Goal: Information Seeking & Learning: Learn about a topic

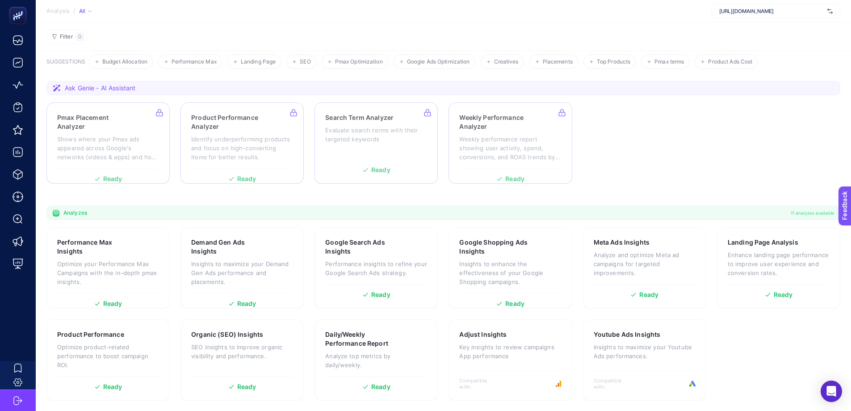
scroll to position [46, 0]
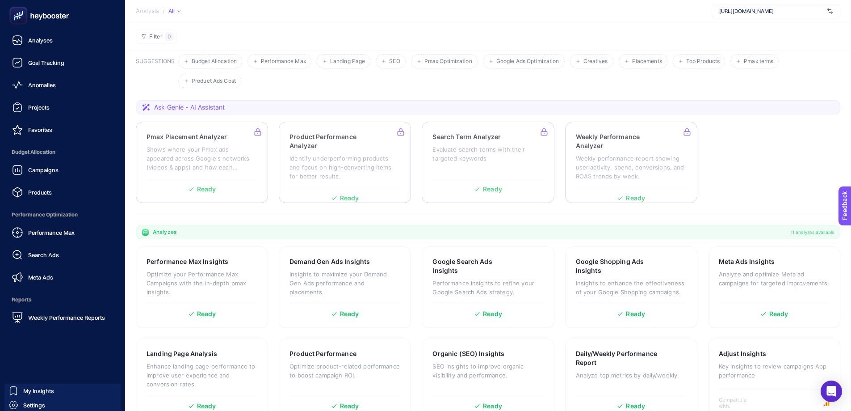
click at [37, 403] on span "Settings" at bounding box center [34, 404] width 22 height 7
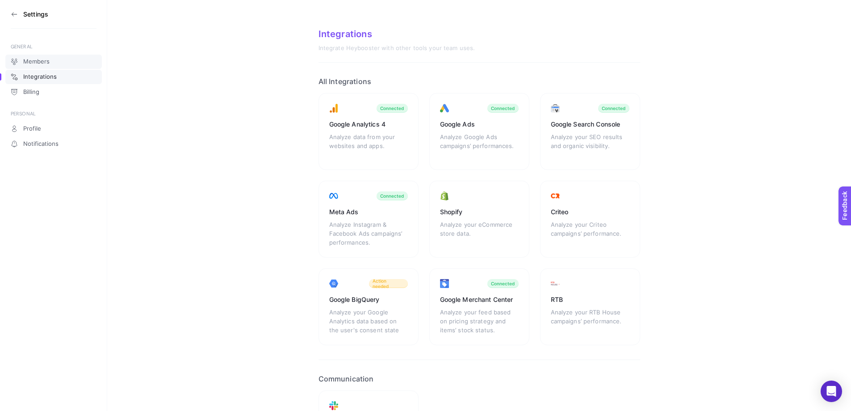
click at [52, 62] on link "Members" at bounding box center [53, 62] width 97 height 14
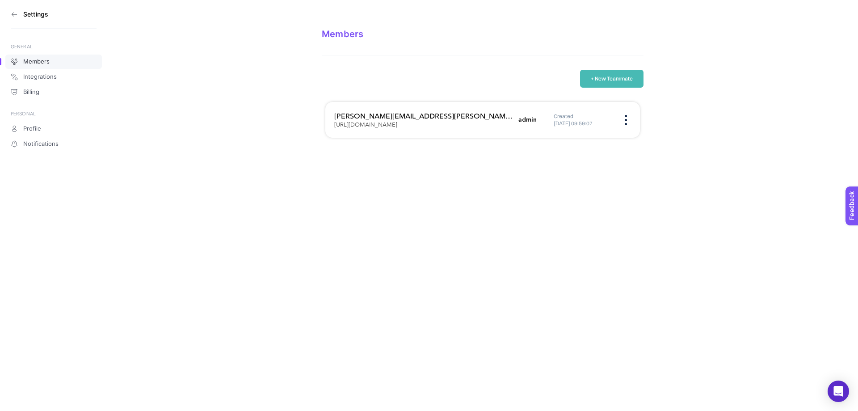
click at [14, 10] on section "Settings" at bounding box center [54, 14] width 86 height 29
click at [14, 13] on icon at bounding box center [14, 14] width 7 height 7
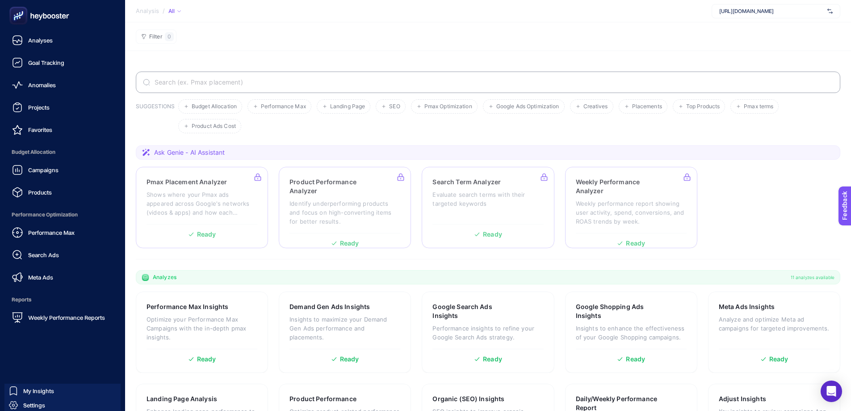
scroll to position [46, 0]
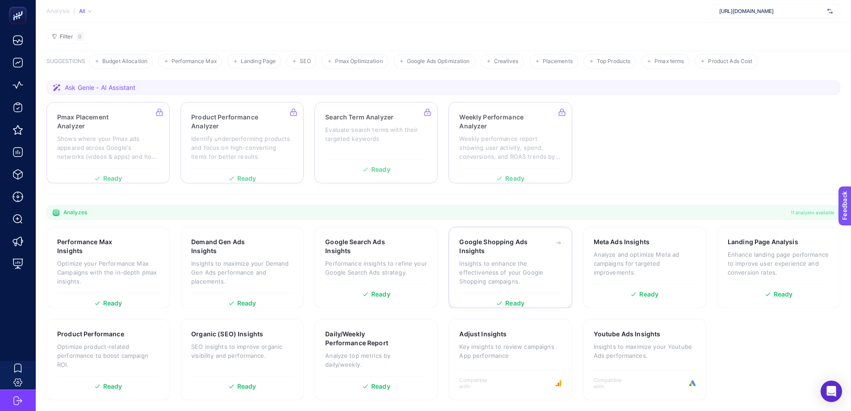
click at [506, 265] on p "Insights to enhance the effectiveness of your Google Shopping campaigns." at bounding box center [510, 272] width 102 height 27
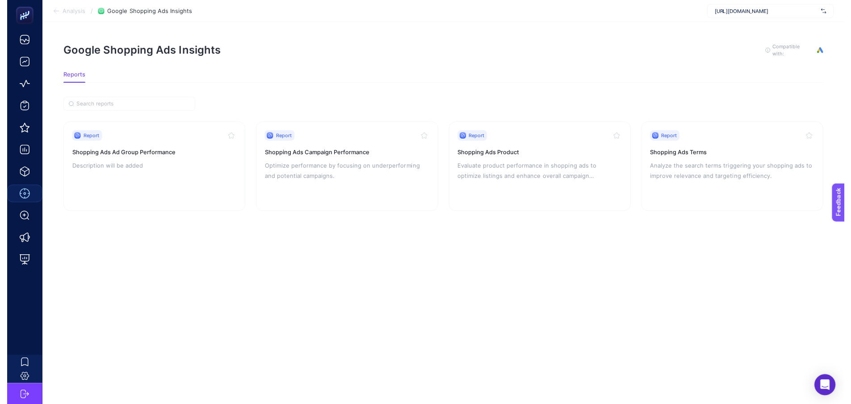
scroll to position [7, 0]
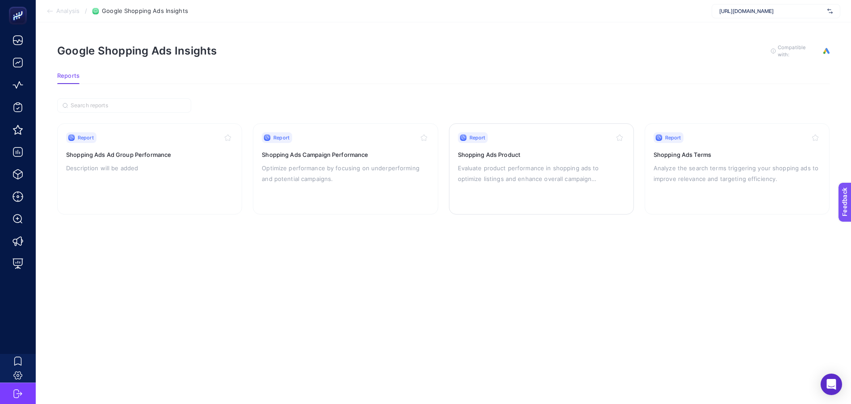
click at [562, 163] on p "Evaluate product performance in shopping ads to optimize listings and enhance o…" at bounding box center [541, 173] width 167 height 21
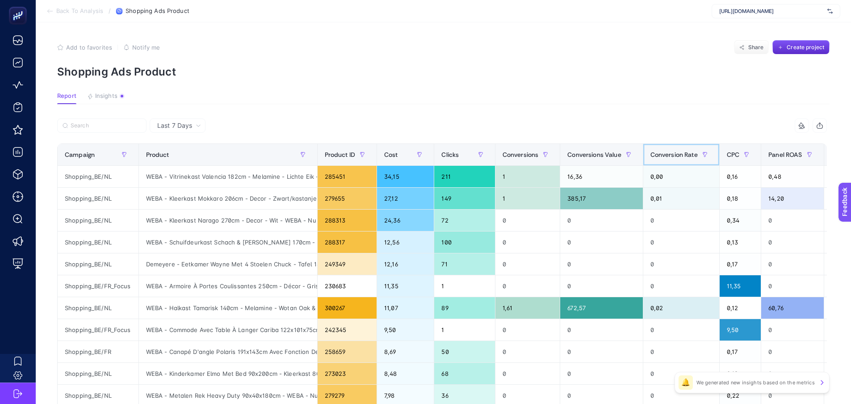
click at [665, 159] on div "Conversion Rate" at bounding box center [682, 154] width 62 height 14
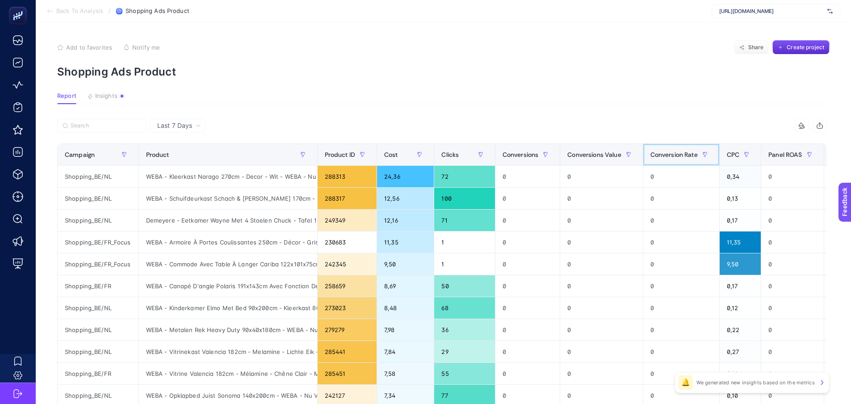
click at [665, 159] on div "Conversion Rate" at bounding box center [682, 154] width 62 height 14
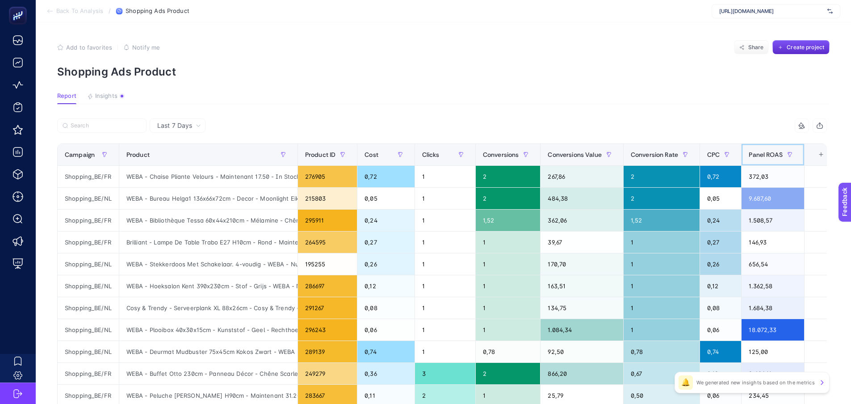
click at [770, 154] on span "Panel ROAS" at bounding box center [766, 154] width 34 height 7
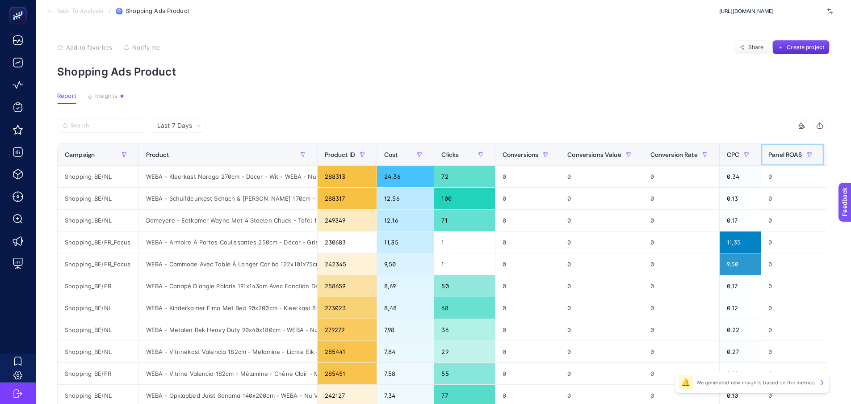
click at [770, 154] on span "Panel ROAS" at bounding box center [786, 154] width 34 height 7
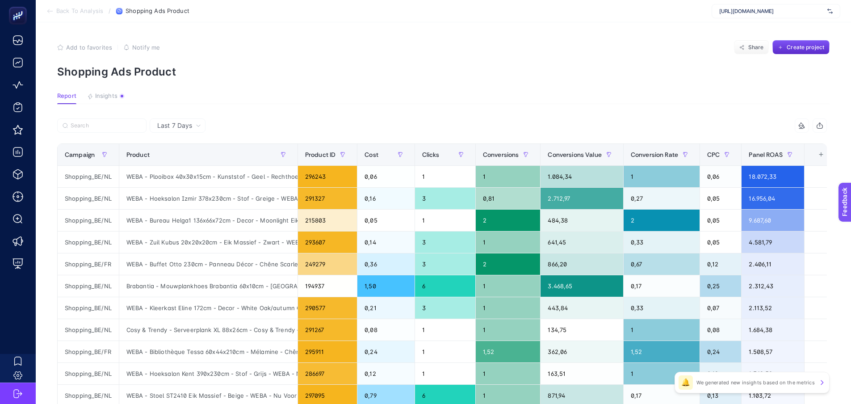
click at [821, 161] on th "10 items selected +" at bounding box center [820, 155] width 33 height 22
click at [819, 157] on div "+" at bounding box center [821, 154] width 17 height 7
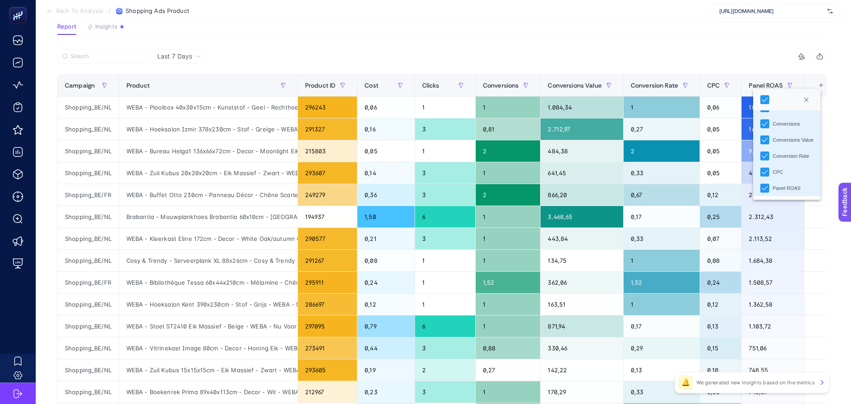
scroll to position [134, 0]
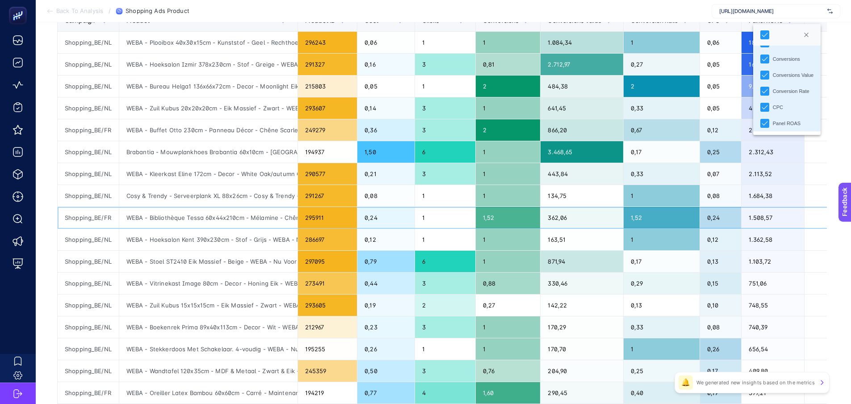
click at [800, 210] on div "1.508,57" at bounding box center [773, 217] width 62 height 21
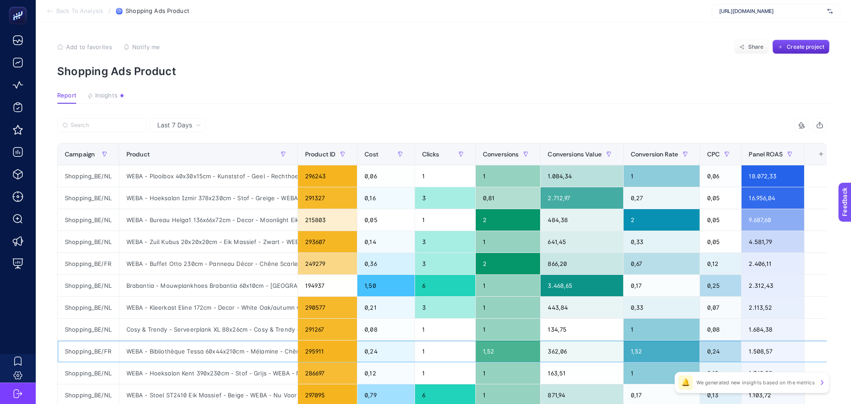
scroll to position [0, 0]
click at [83, 13] on span "Back To Analysis" at bounding box center [79, 11] width 47 height 7
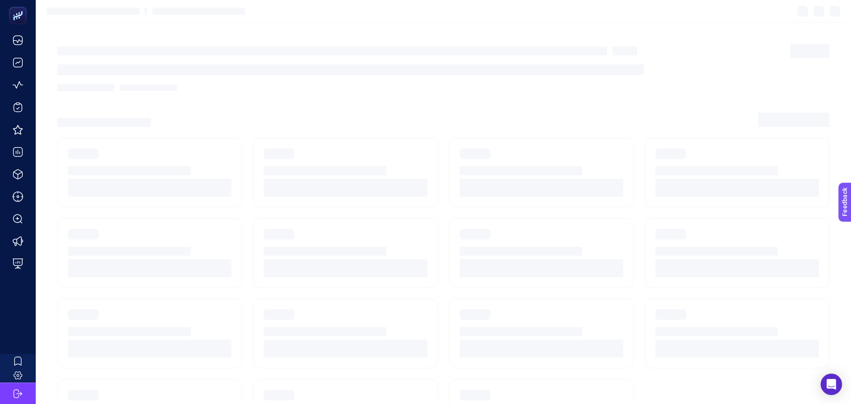
scroll to position [7, 0]
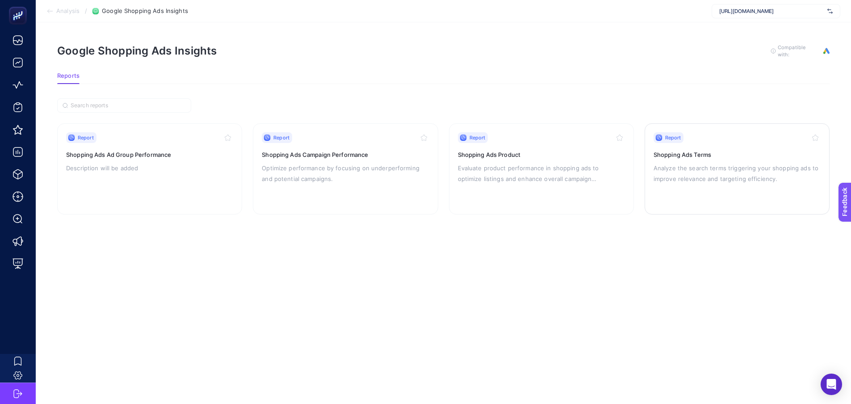
click at [683, 163] on p "Analyze the search terms triggering your shopping ads to improve relevance and …" at bounding box center [737, 173] width 167 height 21
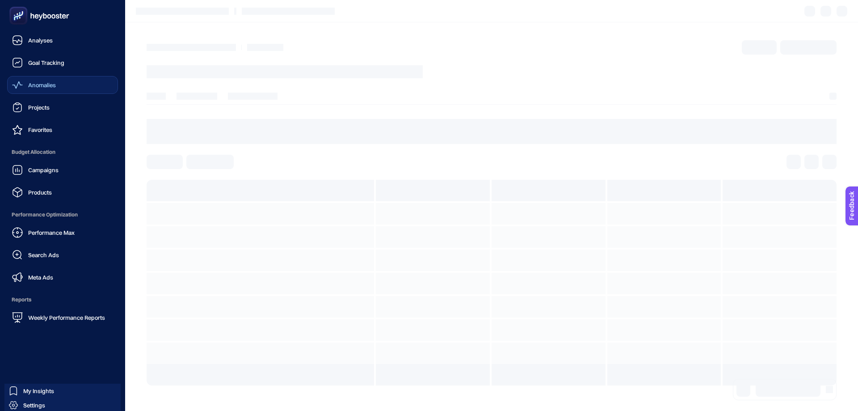
click at [46, 84] on span "Anomalies" at bounding box center [42, 84] width 28 height 7
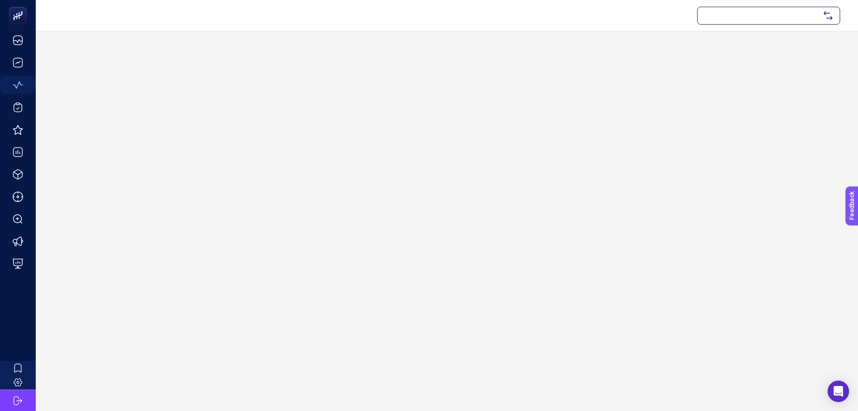
click at [756, 14] on div at bounding box center [768, 16] width 143 height 18
click at [460, 102] on section at bounding box center [447, 220] width 822 height 379
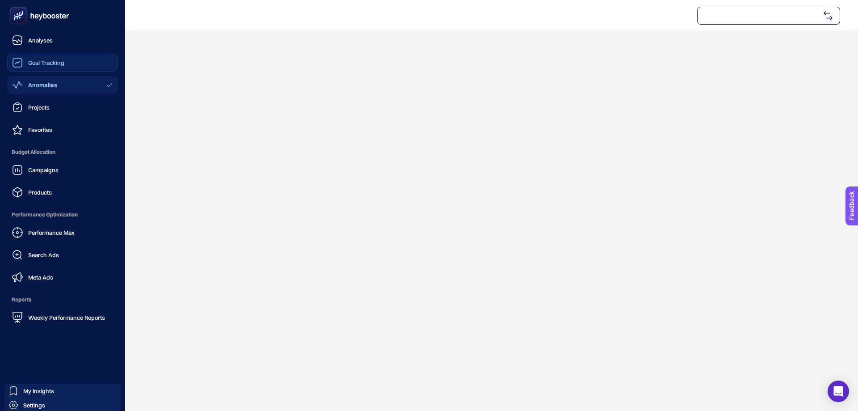
click at [59, 59] on div "Goal Tracking" at bounding box center [38, 62] width 52 height 11
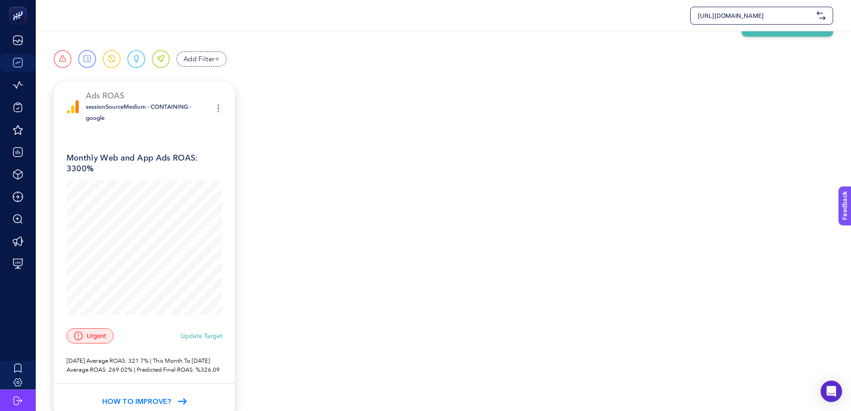
scroll to position [14, 0]
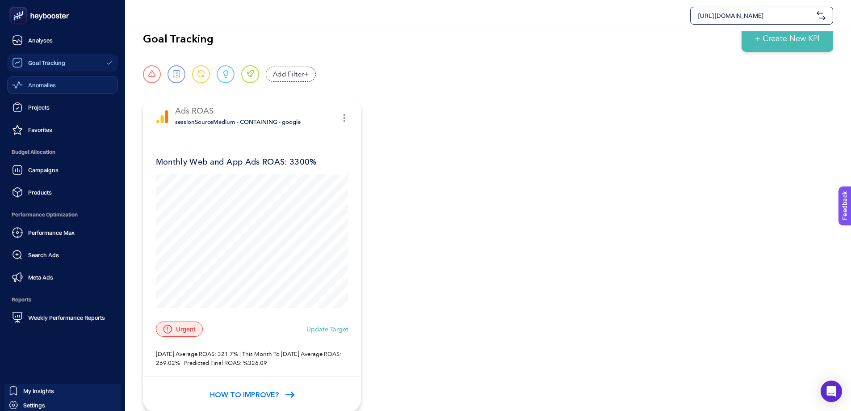
click at [42, 93] on link "Anomalies" at bounding box center [62, 85] width 111 height 18
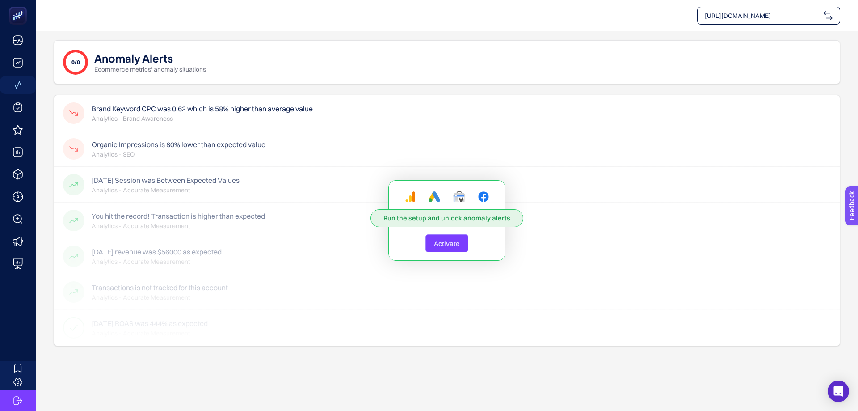
click at [450, 242] on span "Activate" at bounding box center [447, 243] width 26 height 8
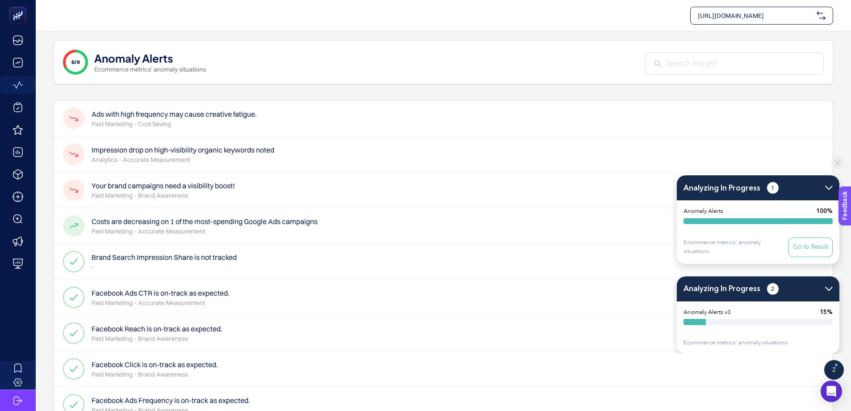
click at [153, 119] on h4 "Ads with high frequency may cause creative fatigue." at bounding box center [174, 114] width 165 height 11
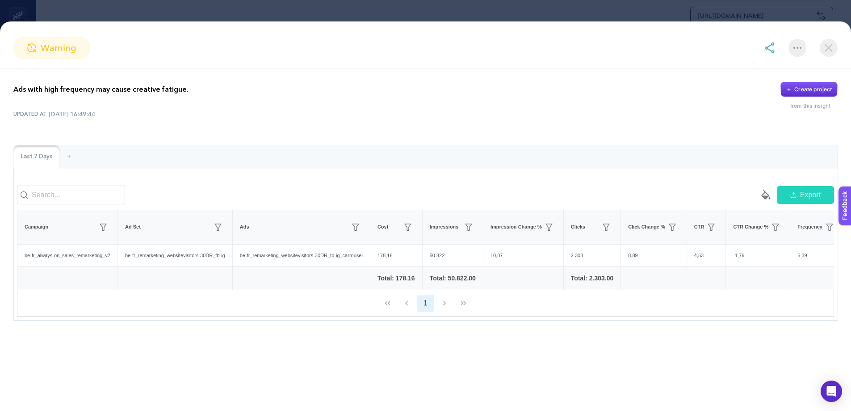
click at [831, 47] on img at bounding box center [829, 48] width 18 height 18
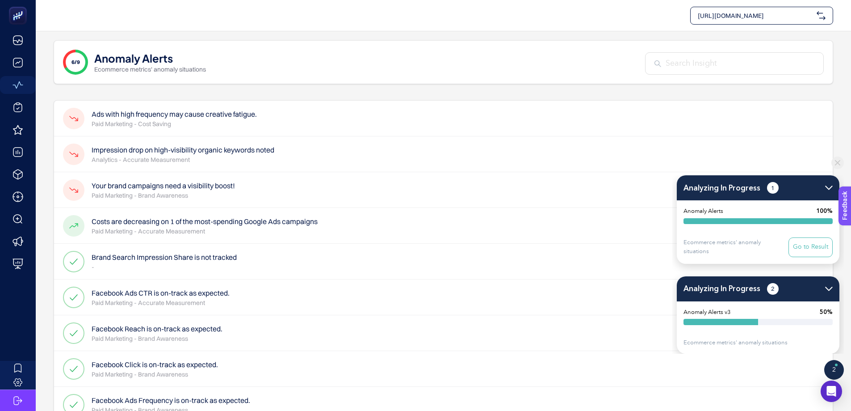
click at [129, 164] on p "Analytics - Accurate Measurement" at bounding box center [183, 159] width 183 height 9
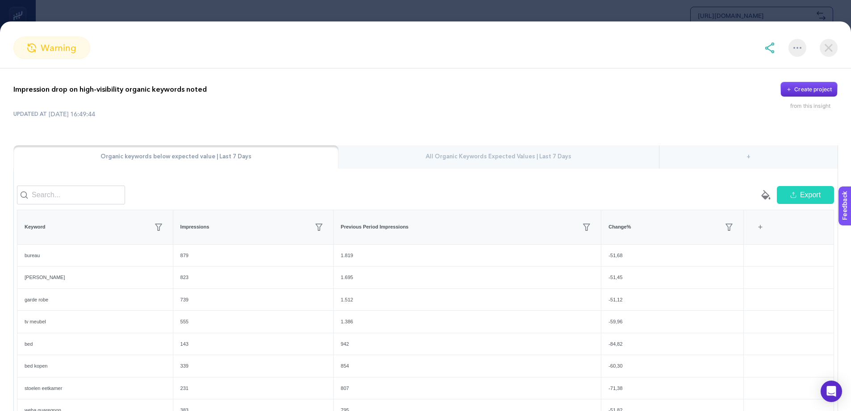
click at [829, 47] on img at bounding box center [829, 48] width 18 height 18
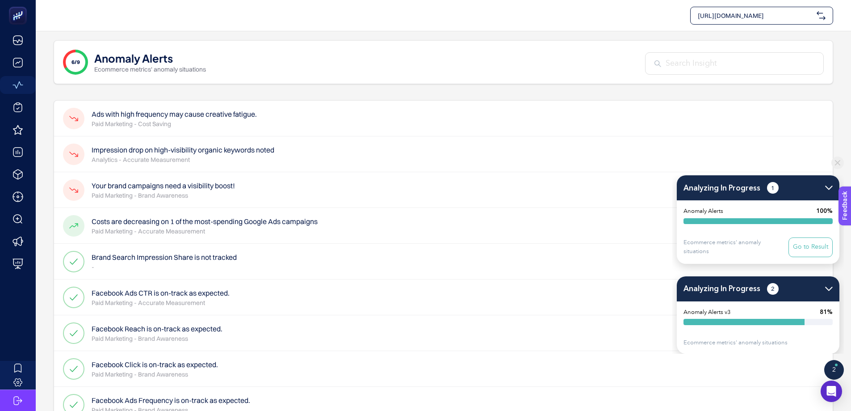
click at [247, 208] on div "Your brand campaigns need a visibility boost! Paid Marketing - Brand Awareness" at bounding box center [443, 226] width 779 height 36
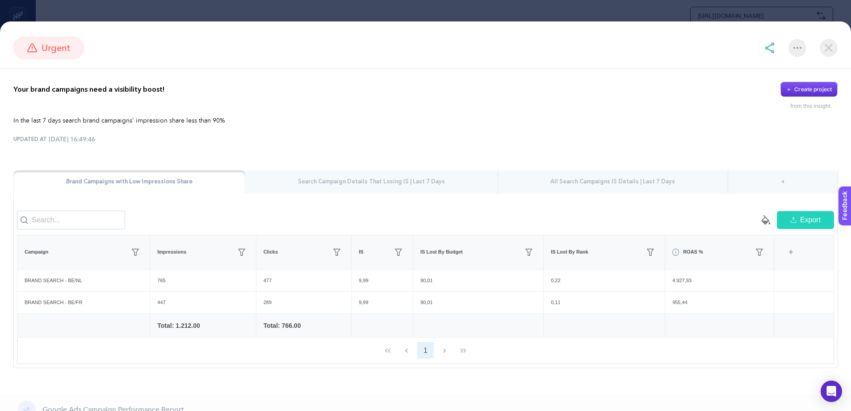
click at [828, 50] on img at bounding box center [829, 48] width 18 height 18
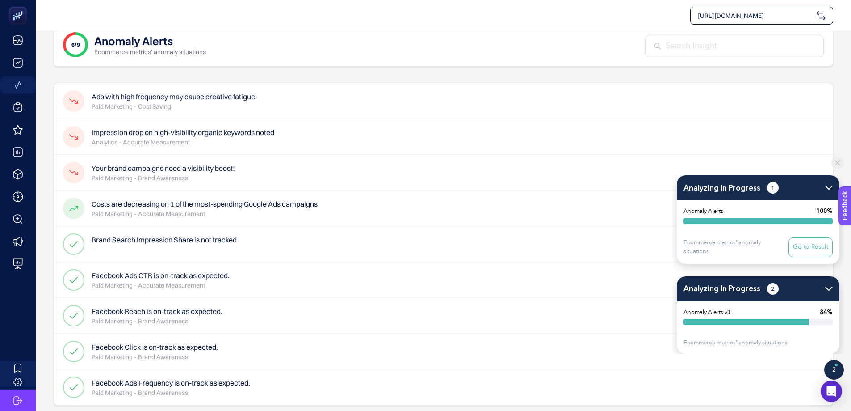
scroll to position [26, 0]
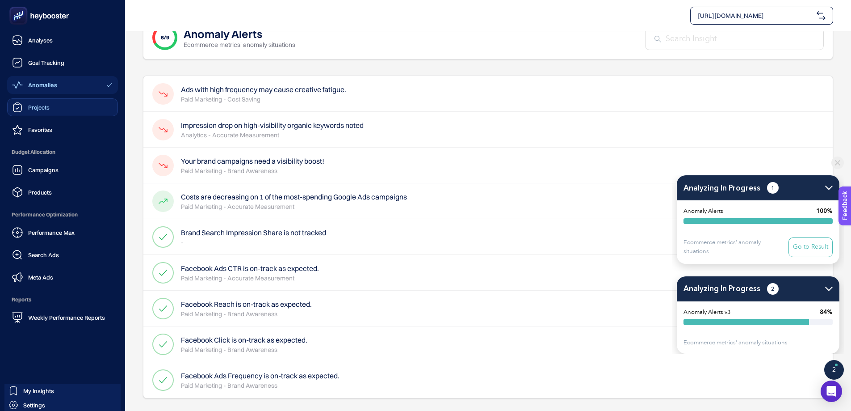
click at [44, 111] on div "Projects" at bounding box center [31, 107] width 38 height 11
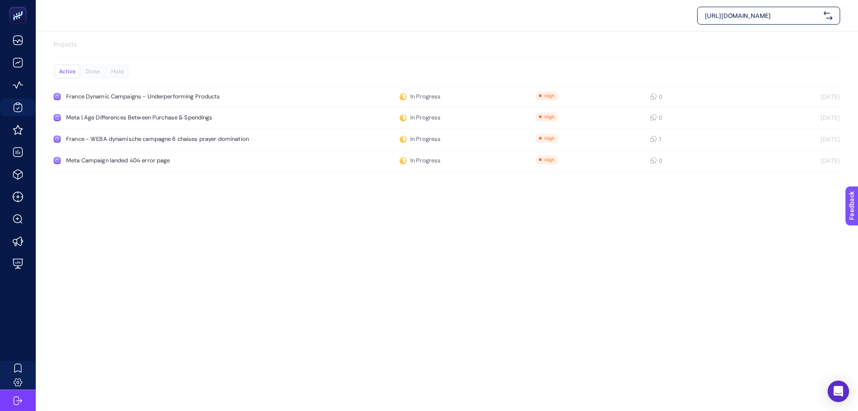
click at [773, 243] on div "[URL][DOMAIN_NAME] Projects Active Done Hold France Dynamic Campaigns - Underpe…" at bounding box center [429, 205] width 858 height 411
click at [84, 164] on div "Meta Campaign landed 404 error page" at bounding box center [169, 160] width 206 height 7
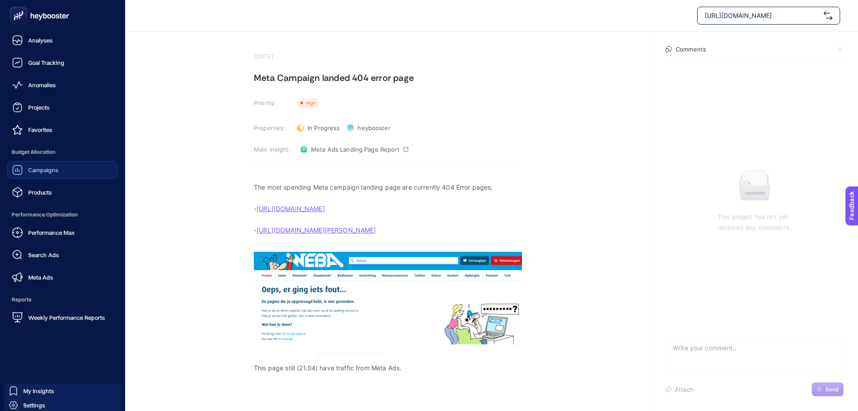
click at [37, 172] on span "Campaigns" at bounding box center [43, 169] width 30 height 7
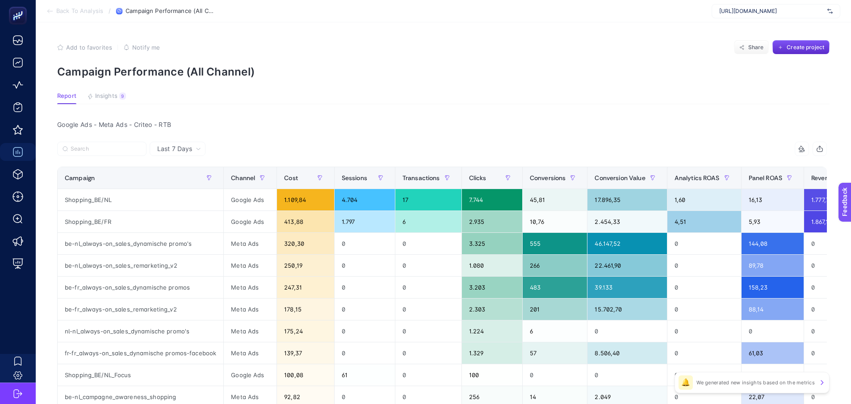
click at [204, 144] on div "Last 7 Days" at bounding box center [178, 149] width 56 height 14
click at [178, 181] on li "Last 30 Days" at bounding box center [177, 184] width 50 height 16
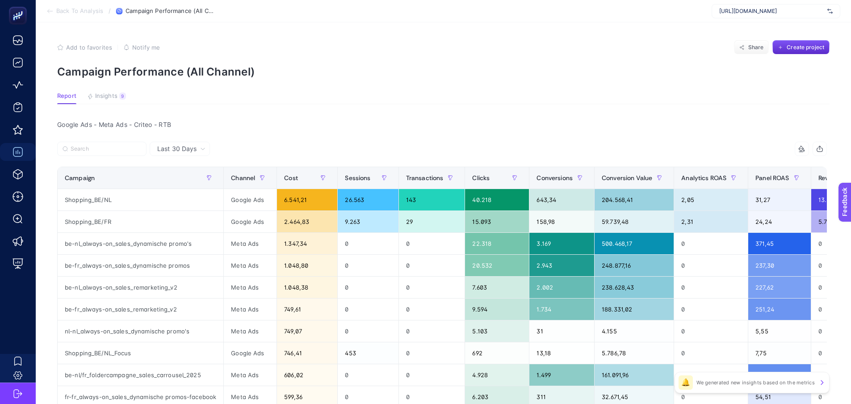
click at [391, 95] on section "Report Insights 9 We generated new insights based on the metrics" at bounding box center [443, 98] width 773 height 12
click at [180, 143] on div "Last 30 Days" at bounding box center [180, 149] width 60 height 14
click at [182, 176] on li "Last 7 Days" at bounding box center [179, 184] width 55 height 16
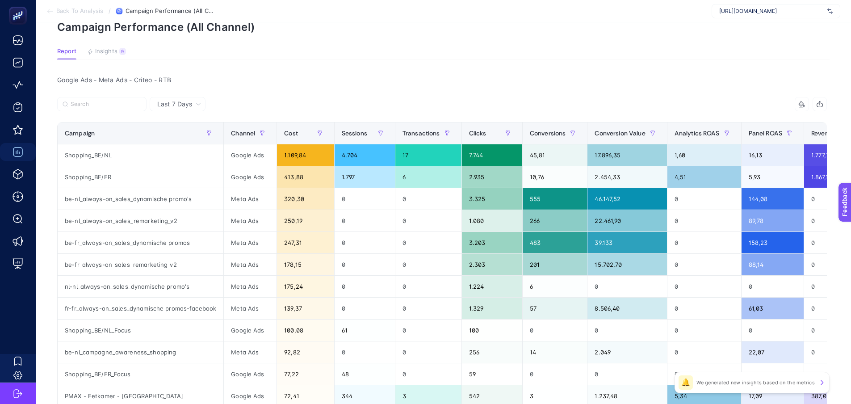
scroll to position [89, 0]
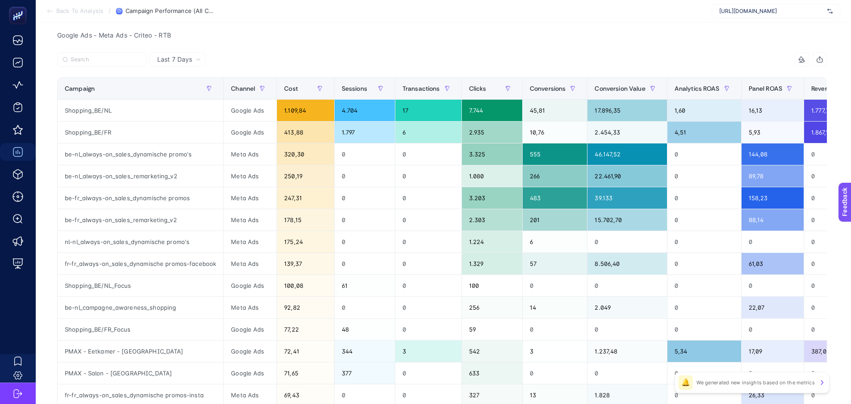
click at [180, 56] on span "Last 7 Days" at bounding box center [174, 59] width 35 height 9
click at [180, 92] on li "Last 30 Days" at bounding box center [177, 94] width 50 height 16
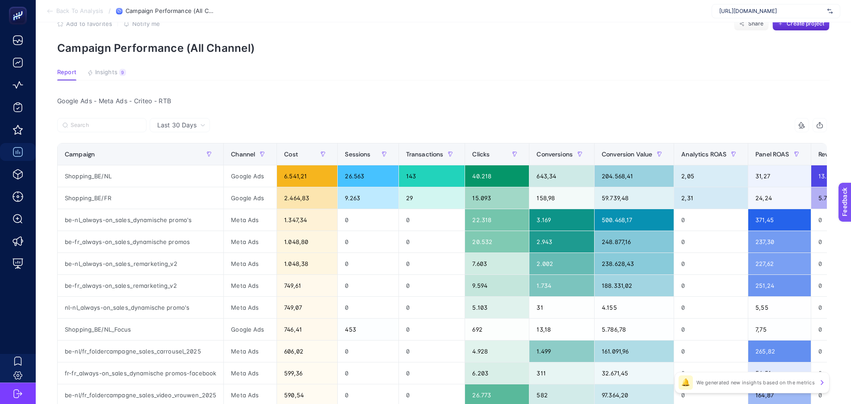
scroll to position [0, 0]
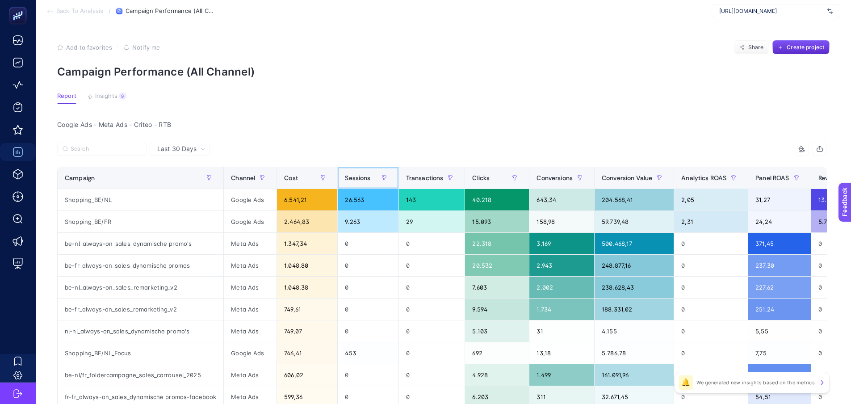
click at [352, 175] on span "Sessions" at bounding box center [357, 177] width 25 height 7
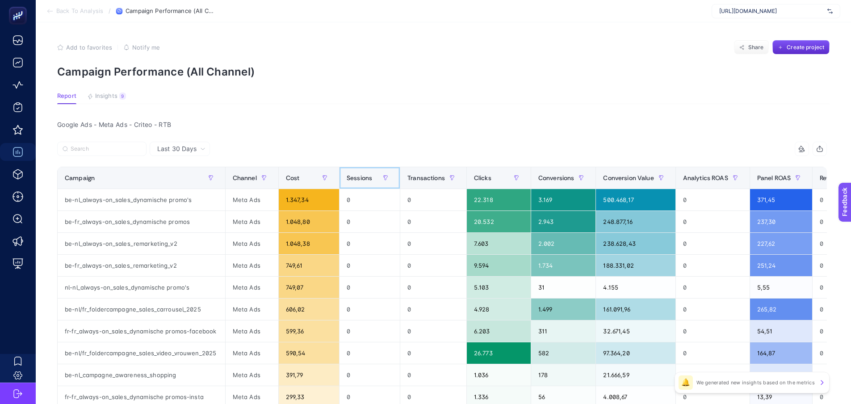
click at [351, 176] on span "Sessions" at bounding box center [359, 177] width 25 height 7
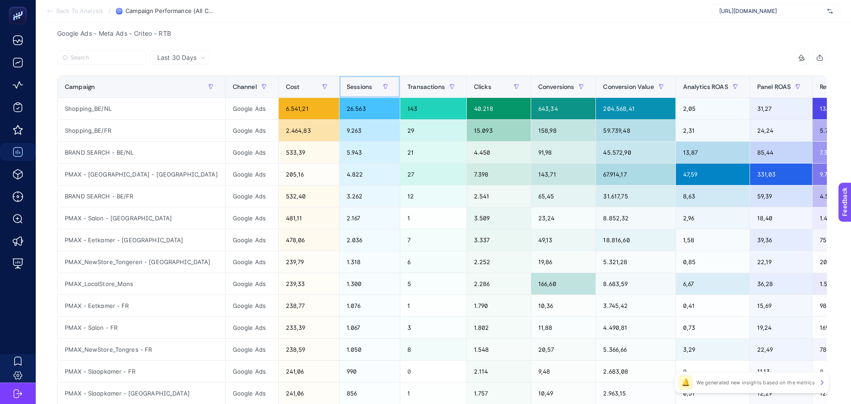
scroll to position [89, 0]
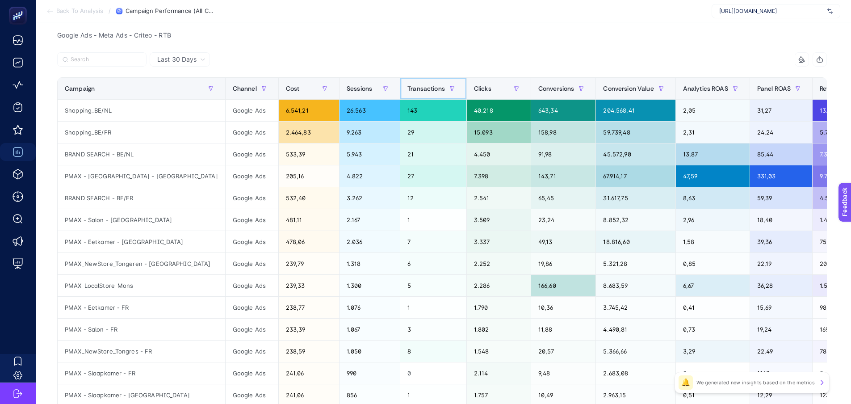
click at [408, 92] on span "Transactions" at bounding box center [427, 88] width 38 height 7
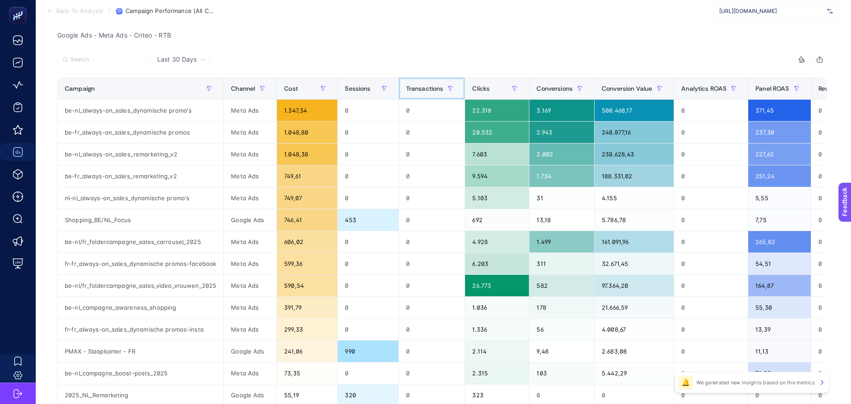
click at [419, 85] on span "Transactions" at bounding box center [425, 88] width 38 height 7
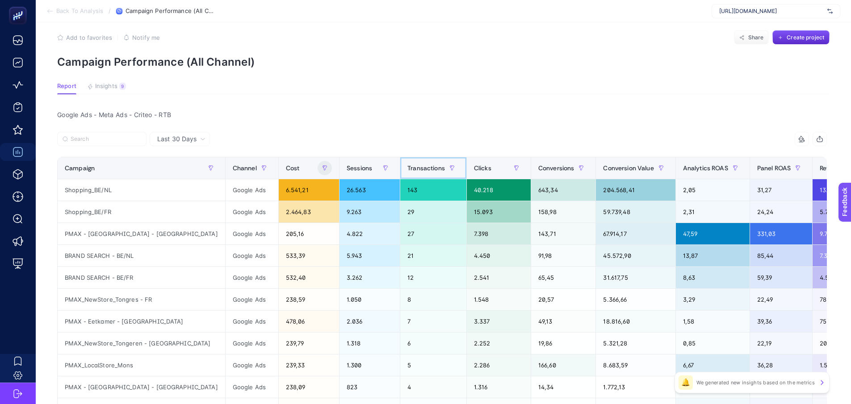
scroll to position [0, 0]
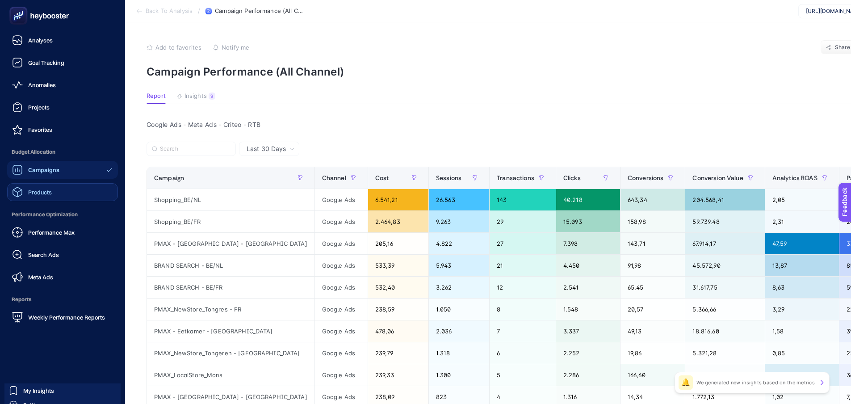
click at [27, 196] on div "Products" at bounding box center [32, 192] width 40 height 11
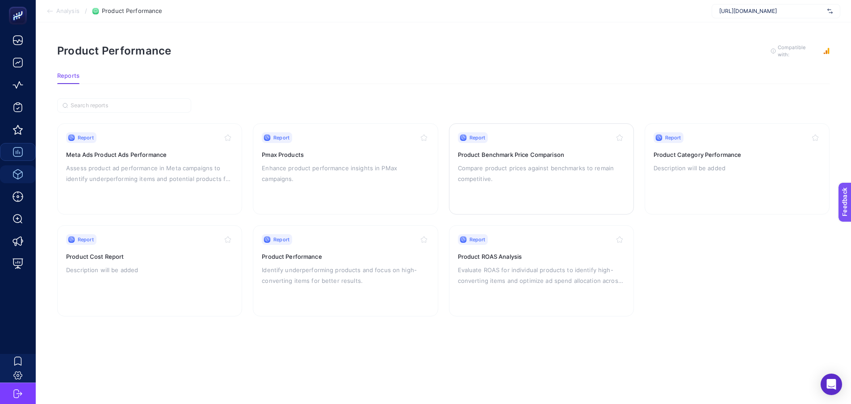
click at [501, 175] on p "Compare product prices against benchmarks to remain competitive." at bounding box center [541, 173] width 167 height 21
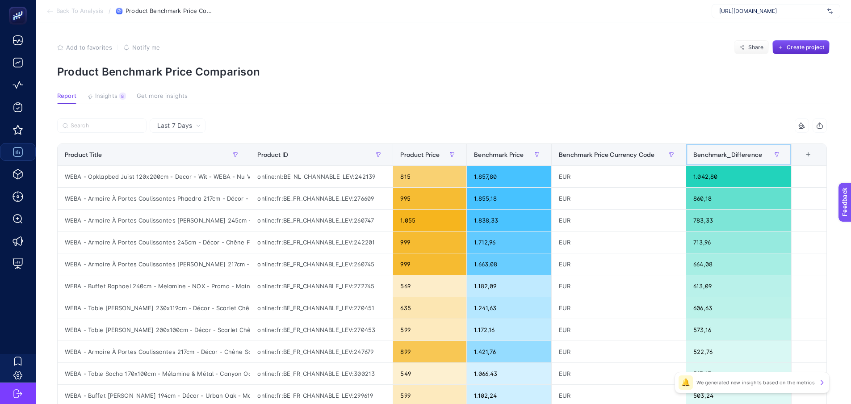
click at [723, 159] on div "Benchmark_Difference" at bounding box center [738, 154] width 91 height 14
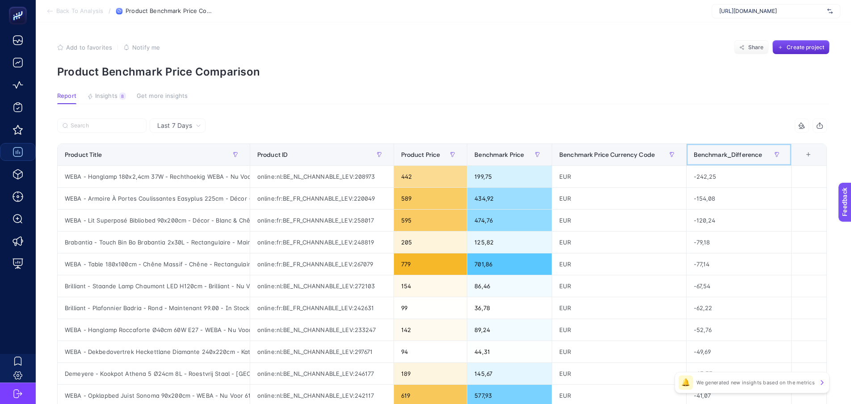
click at [723, 159] on div "Benchmark_Difference" at bounding box center [739, 154] width 91 height 14
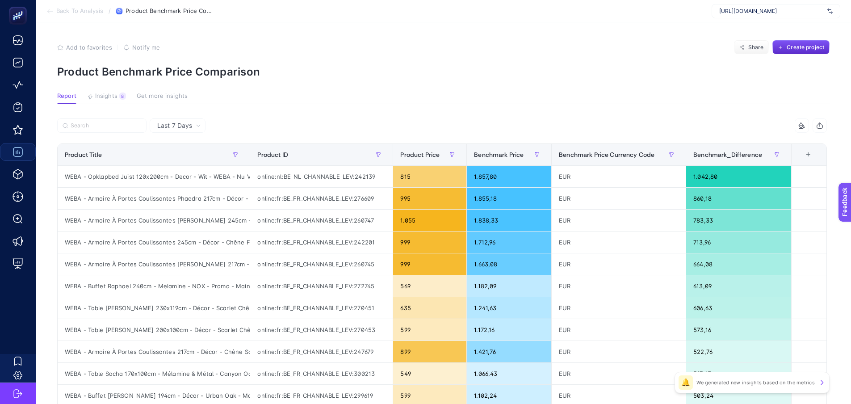
click at [90, 12] on span "Back To Analysis" at bounding box center [79, 11] width 47 height 7
